Goal: Check status

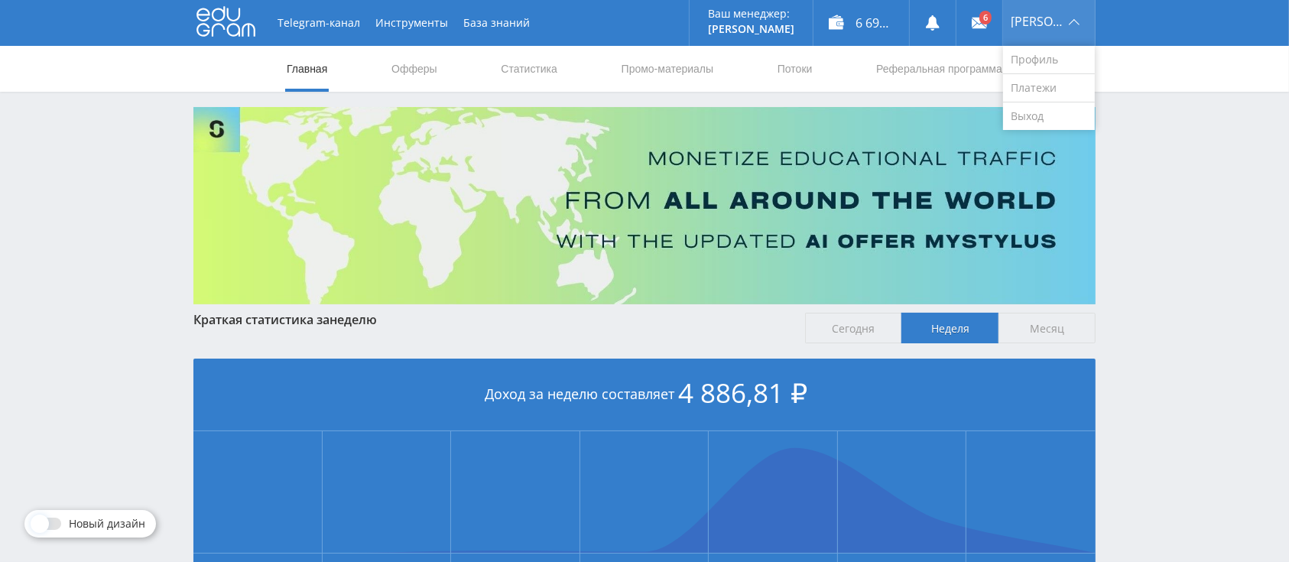
click at [1046, 19] on span "[PERSON_NAME]" at bounding box center [1038, 21] width 54 height 12
click at [1048, 117] on link "Выход" at bounding box center [1049, 116] width 92 height 28
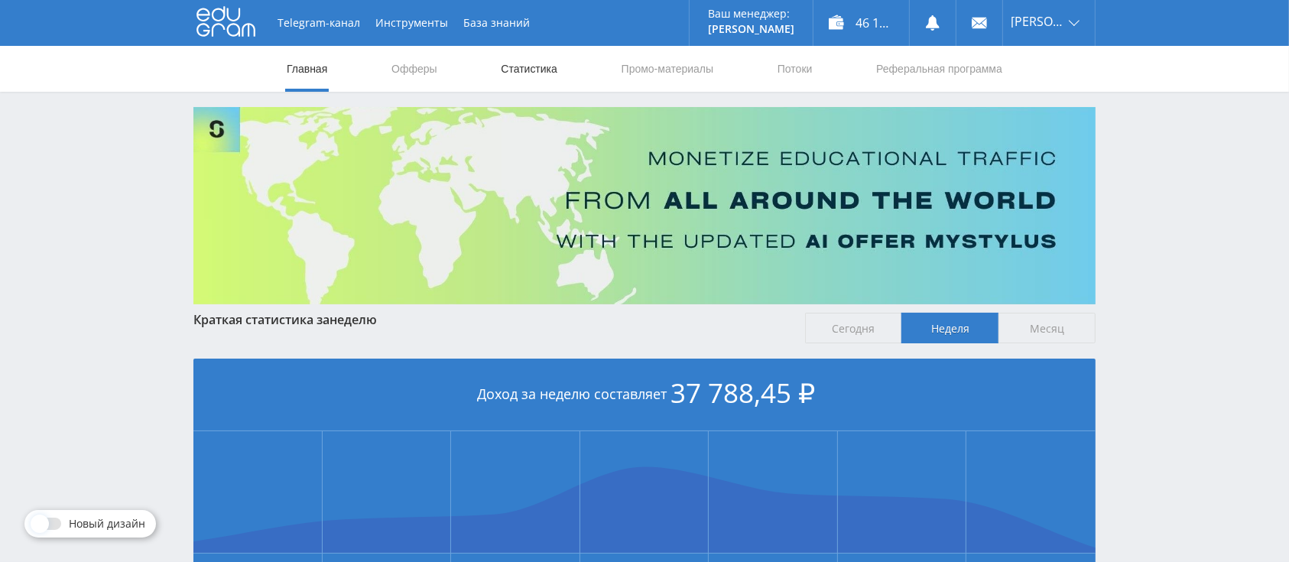
click at [502, 69] on link "Статистика" at bounding box center [529, 69] width 60 height 46
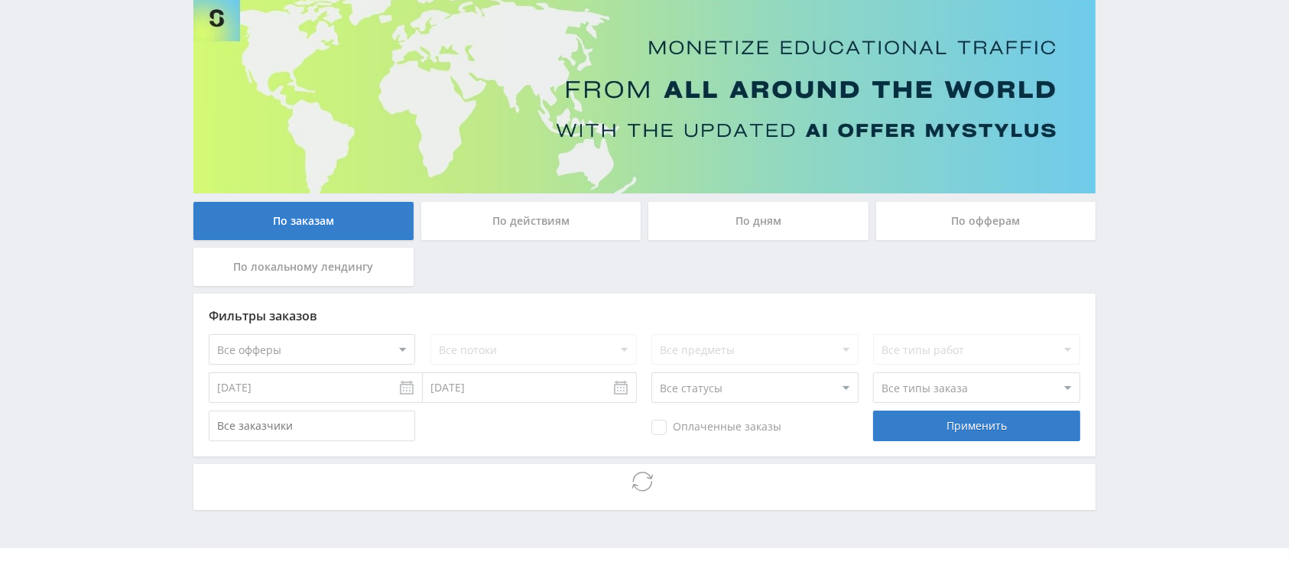
scroll to position [142, 0]
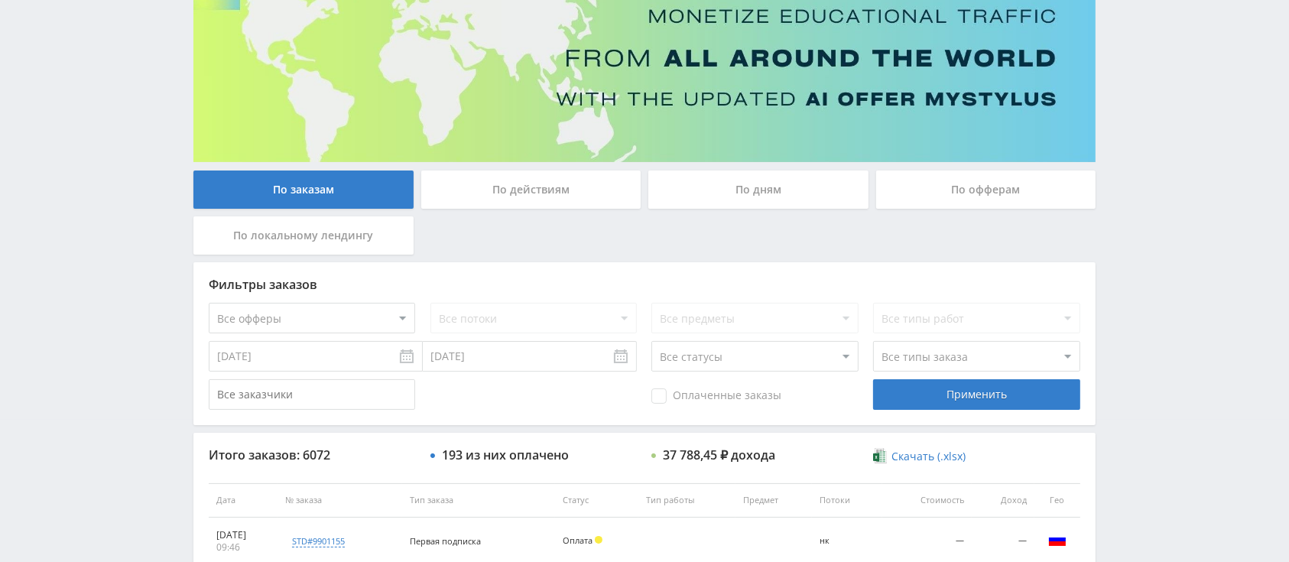
click at [292, 318] on select "Все офферы MyStylus MyStylus - Revshare Кэмп Studybay Автор24 Studybay Brazil S…" at bounding box center [312, 318] width 206 height 31
select select "340"
click at [930, 385] on div "Применить" at bounding box center [976, 394] width 206 height 31
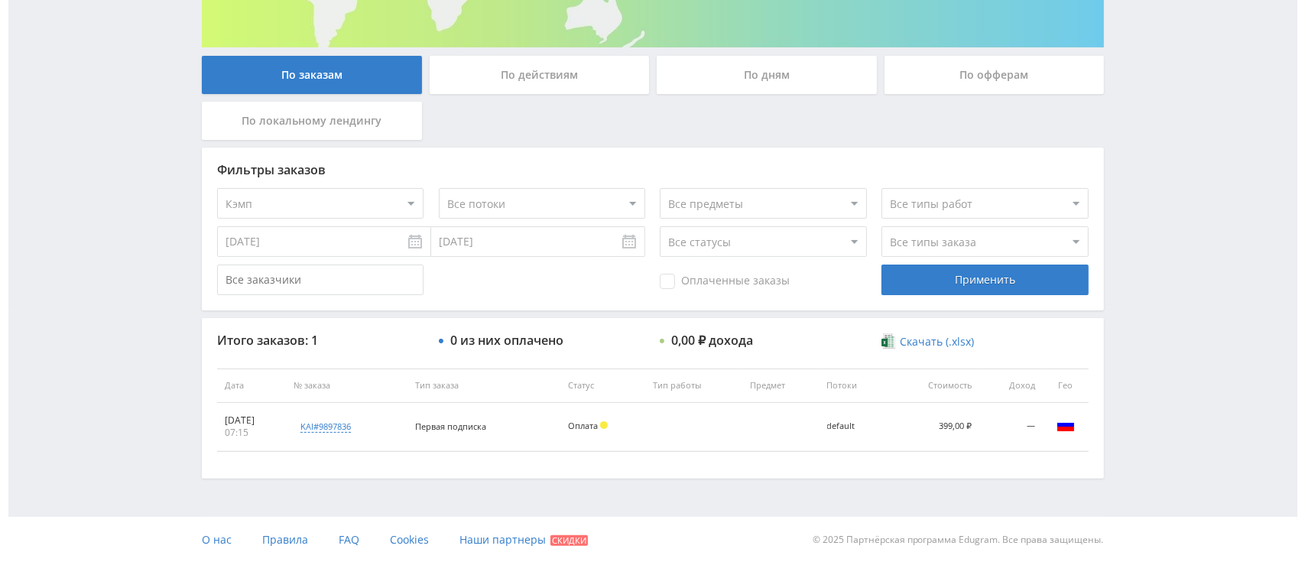
scroll to position [0, 0]
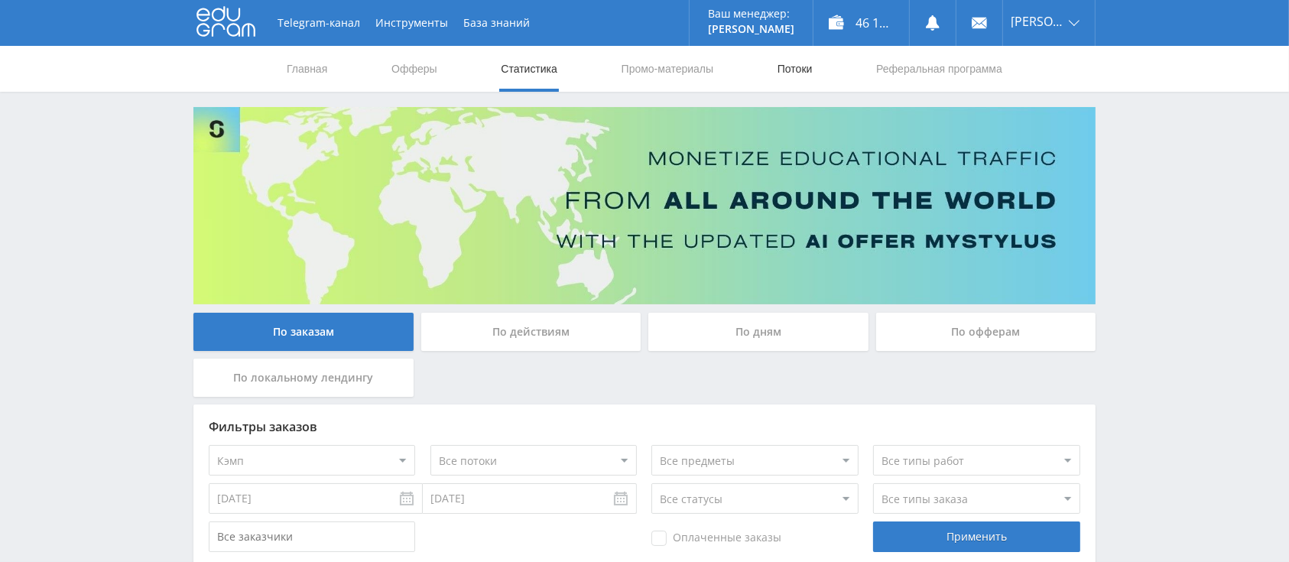
click at [785, 70] on link "Потоки" at bounding box center [795, 69] width 38 height 46
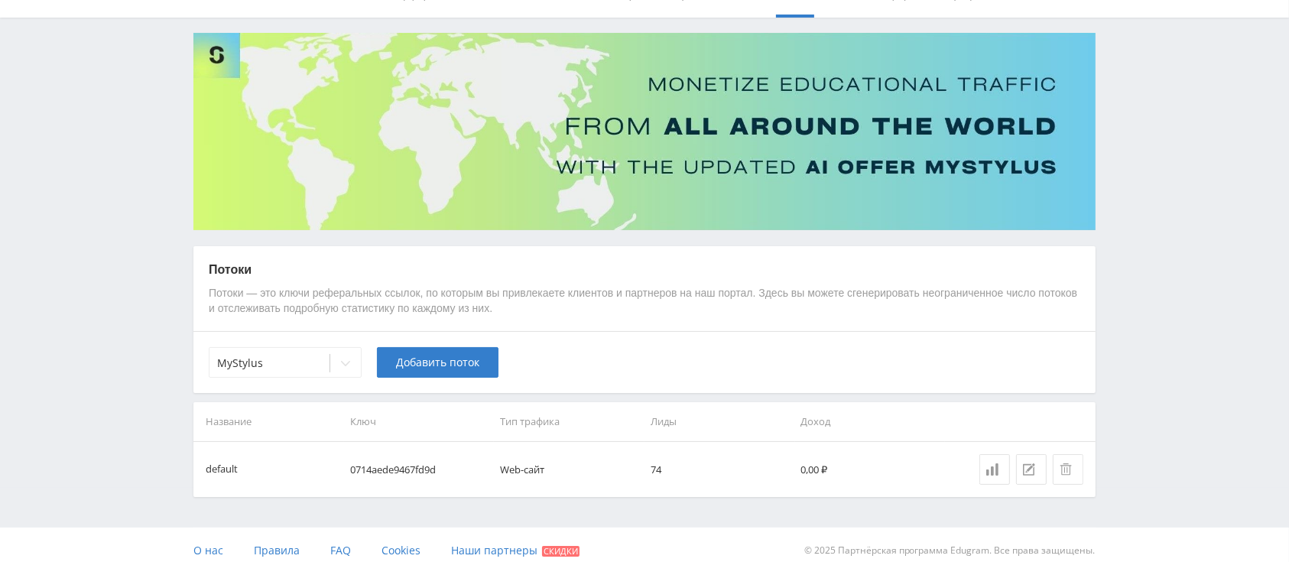
scroll to position [85, 0]
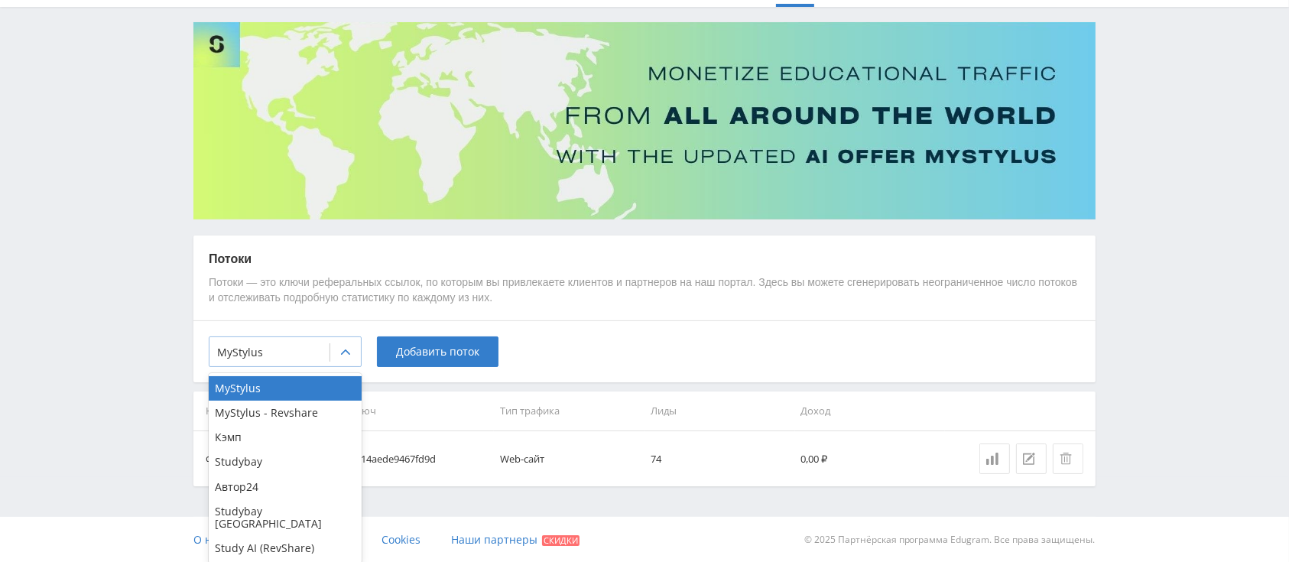
click at [339, 358] on div at bounding box center [345, 352] width 31 height 31
click at [302, 425] on div "Кэмп" at bounding box center [285, 437] width 153 height 24
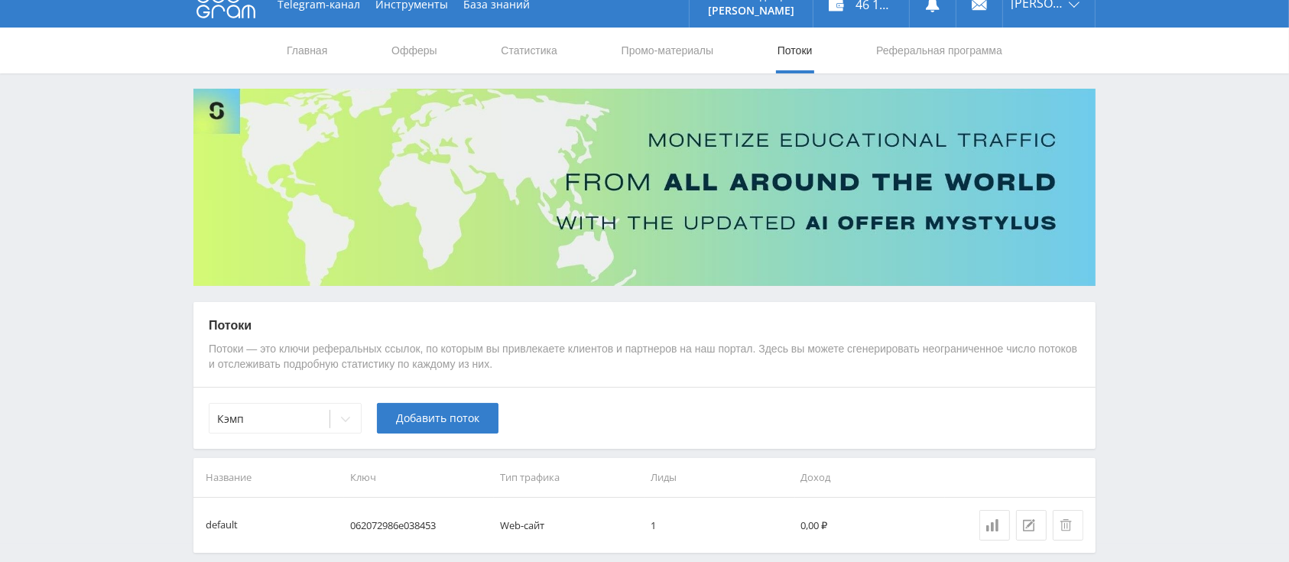
scroll to position [0, 0]
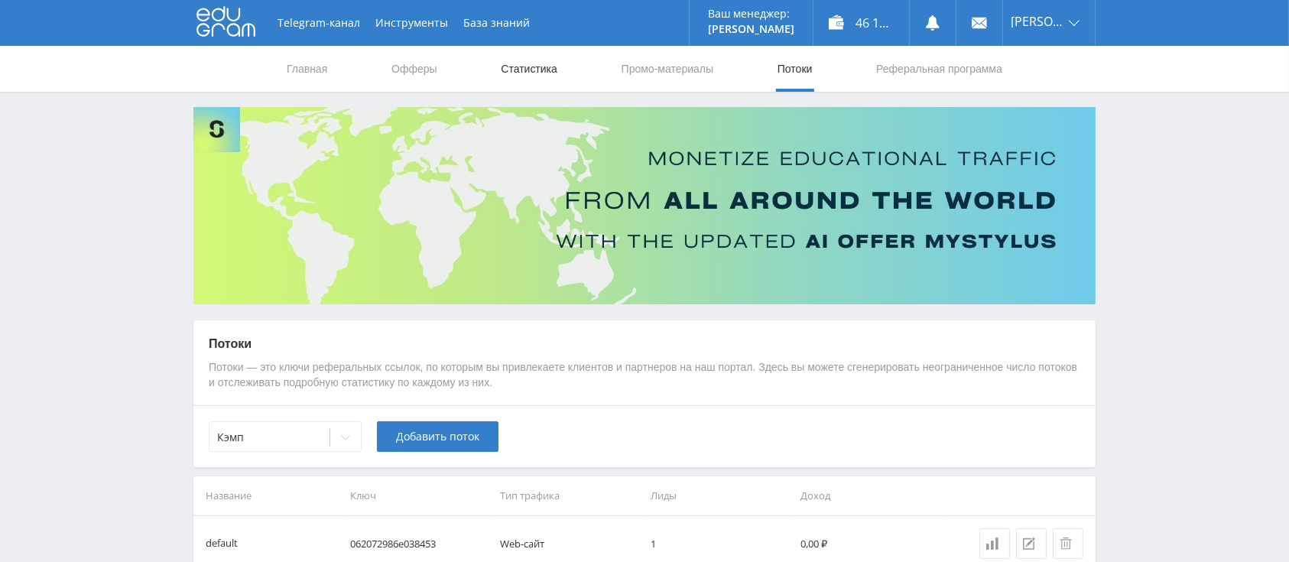
click at [543, 69] on link "Статистика" at bounding box center [529, 69] width 60 height 46
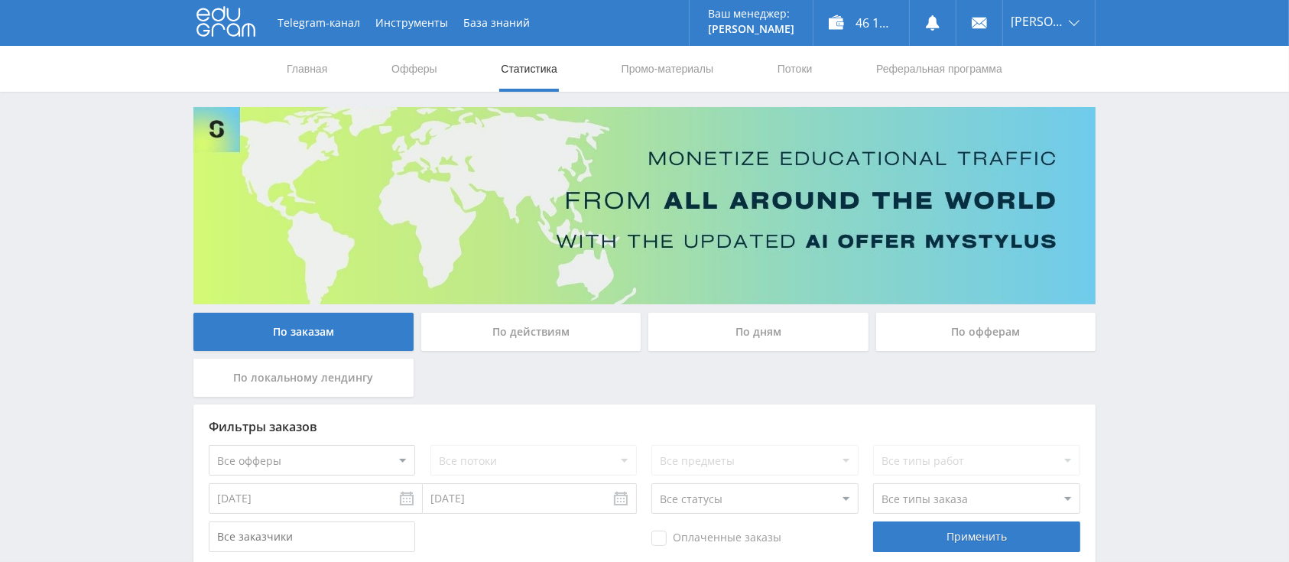
click at [302, 447] on select "Все офферы MyStylus MyStylus - Revshare Кэмп Studybay Автор24 Studybay Brazil S…" at bounding box center [312, 460] width 206 height 31
select select "340"
click at [1013, 538] on div "Применить" at bounding box center [976, 537] width 206 height 31
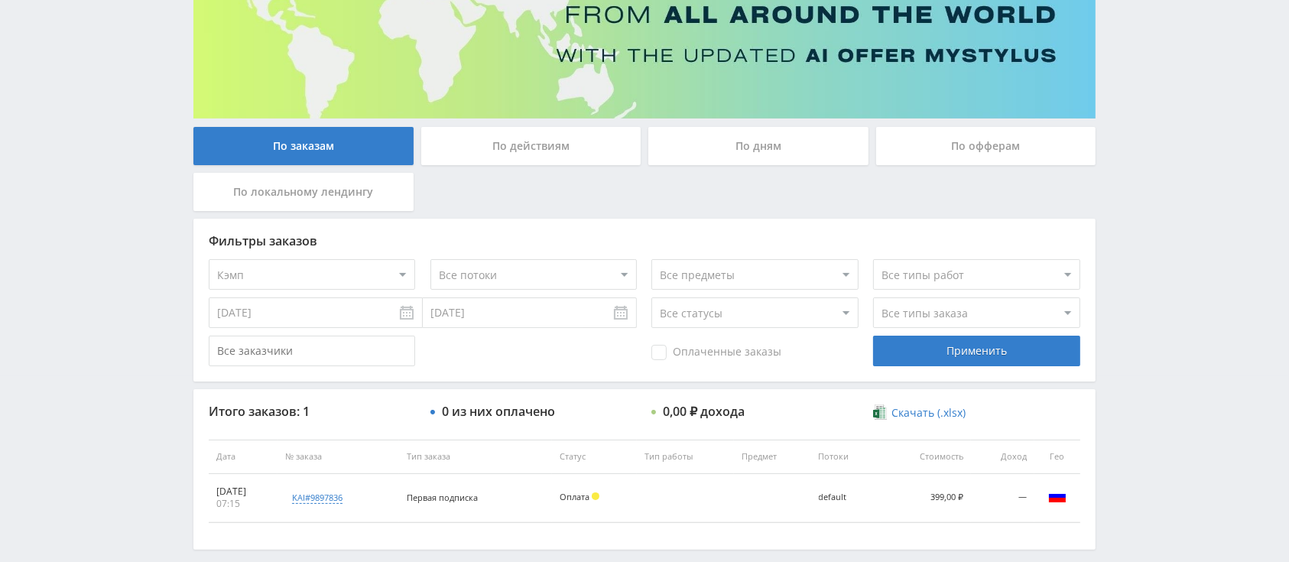
scroll to position [257, 0]
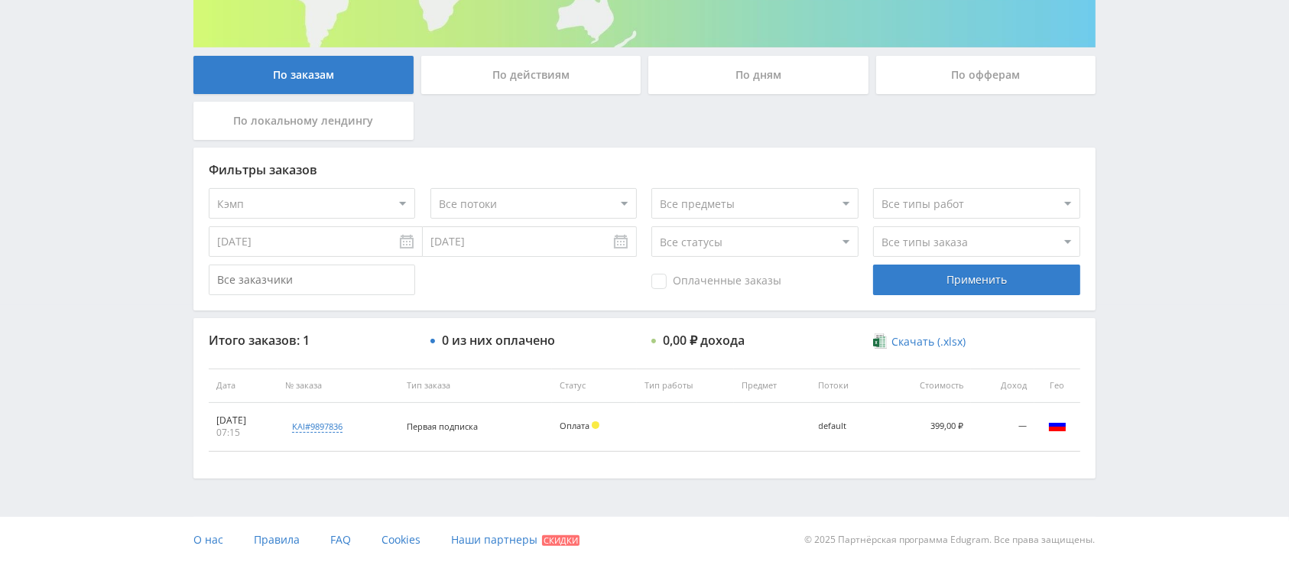
click at [304, 194] on select "Все офферы MyStylus MyStylus - Revshare Кэмп Studybay Автор24 Studybay Brazil S…" at bounding box center [312, 203] width 206 height 31
select select "376"
click at [920, 268] on div "Применить" at bounding box center [976, 280] width 206 height 31
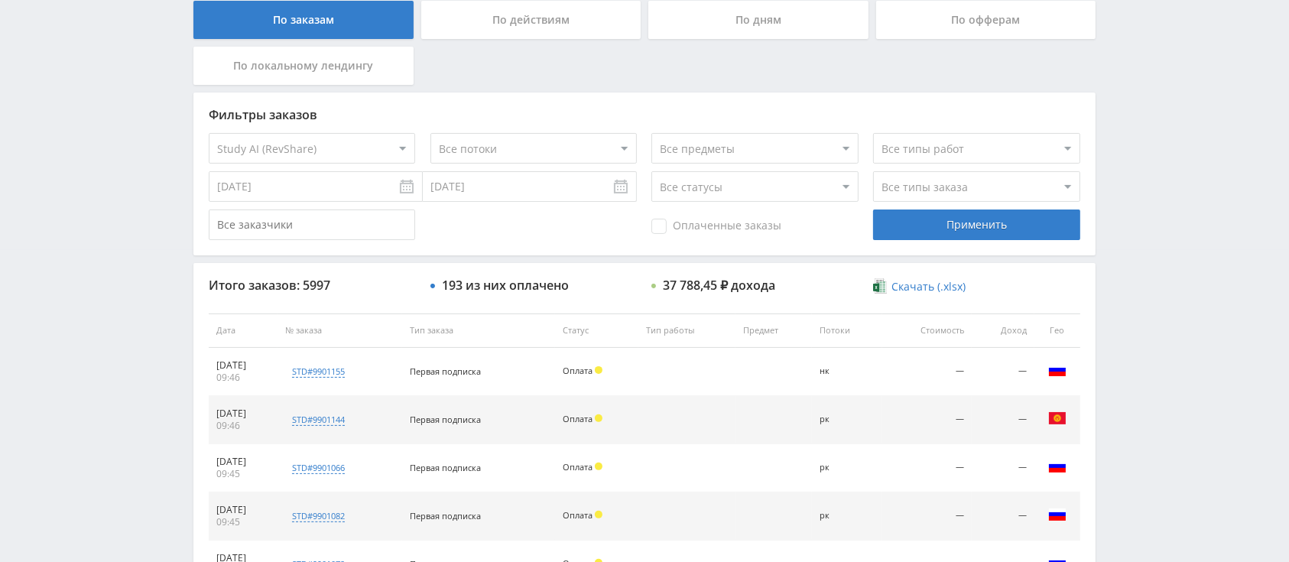
scroll to position [720, 0]
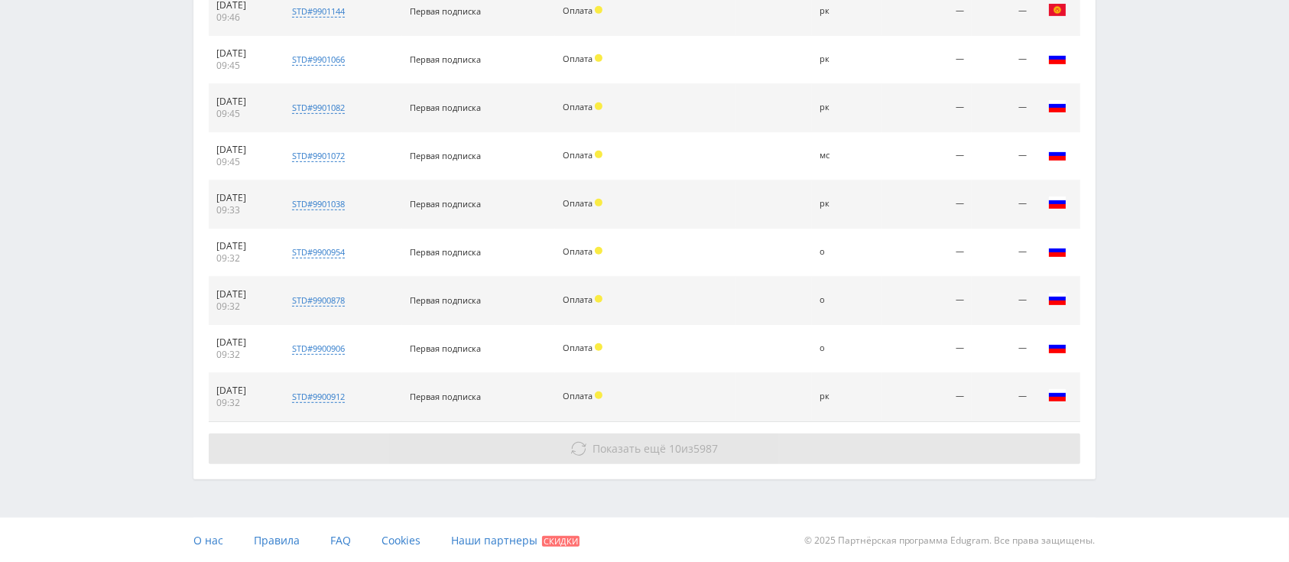
click at [616, 448] on span "Показать ещё" at bounding box center [629, 448] width 73 height 15
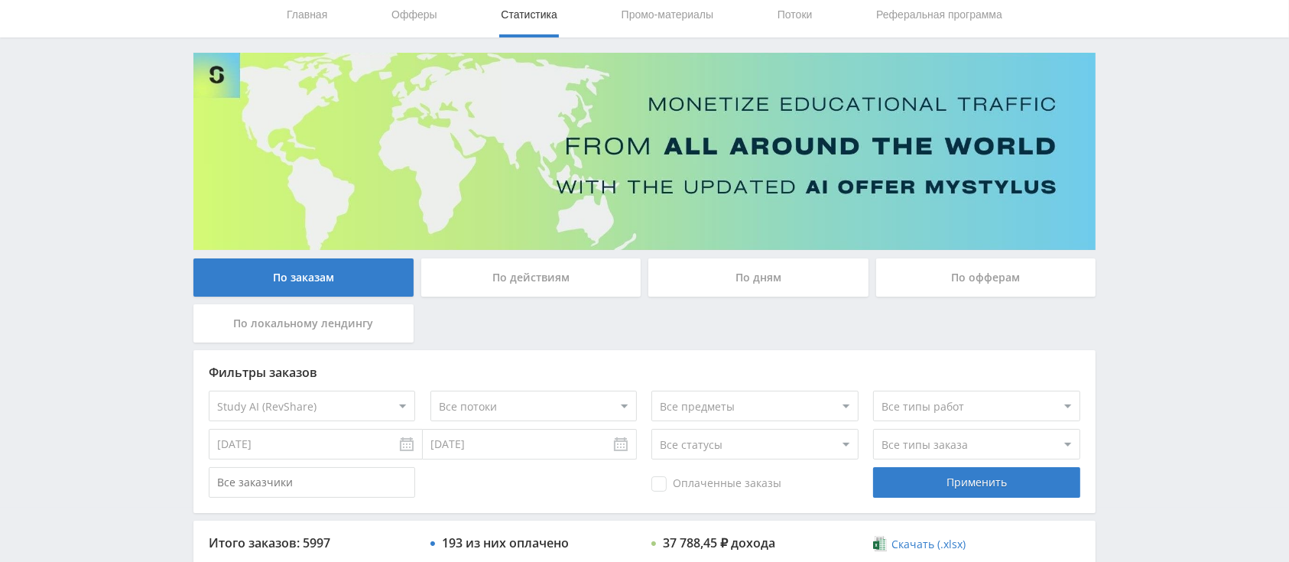
scroll to position [0, 0]
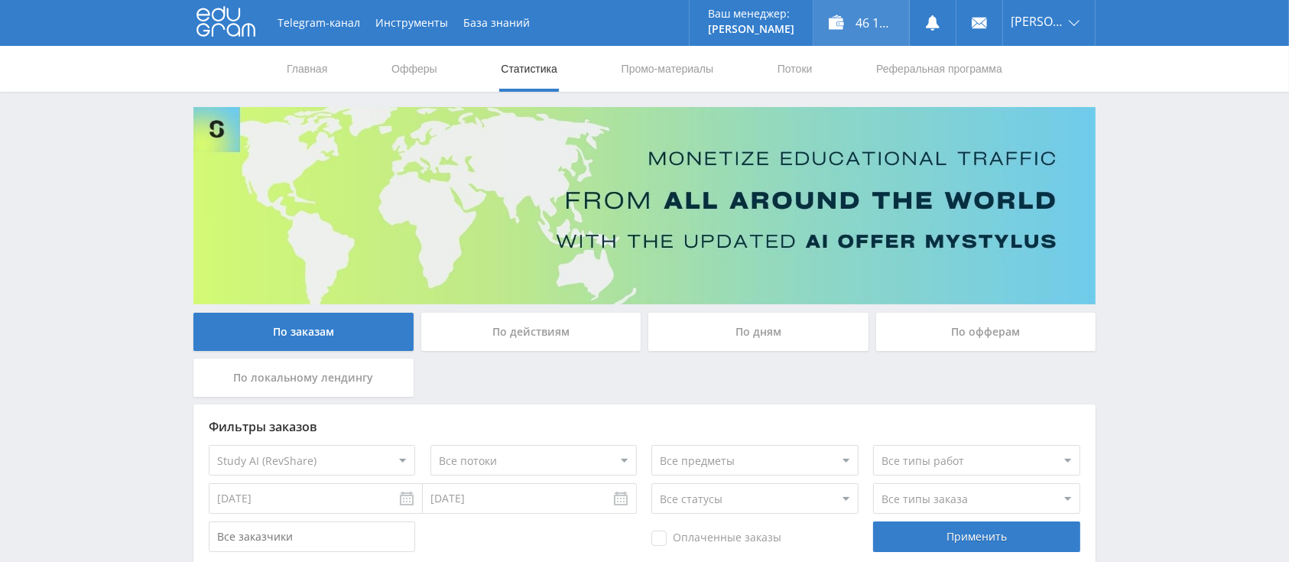
click at [876, 21] on div "46 135,01 ₽" at bounding box center [862, 23] width 96 height 46
